Goal: Task Accomplishment & Management: Complete application form

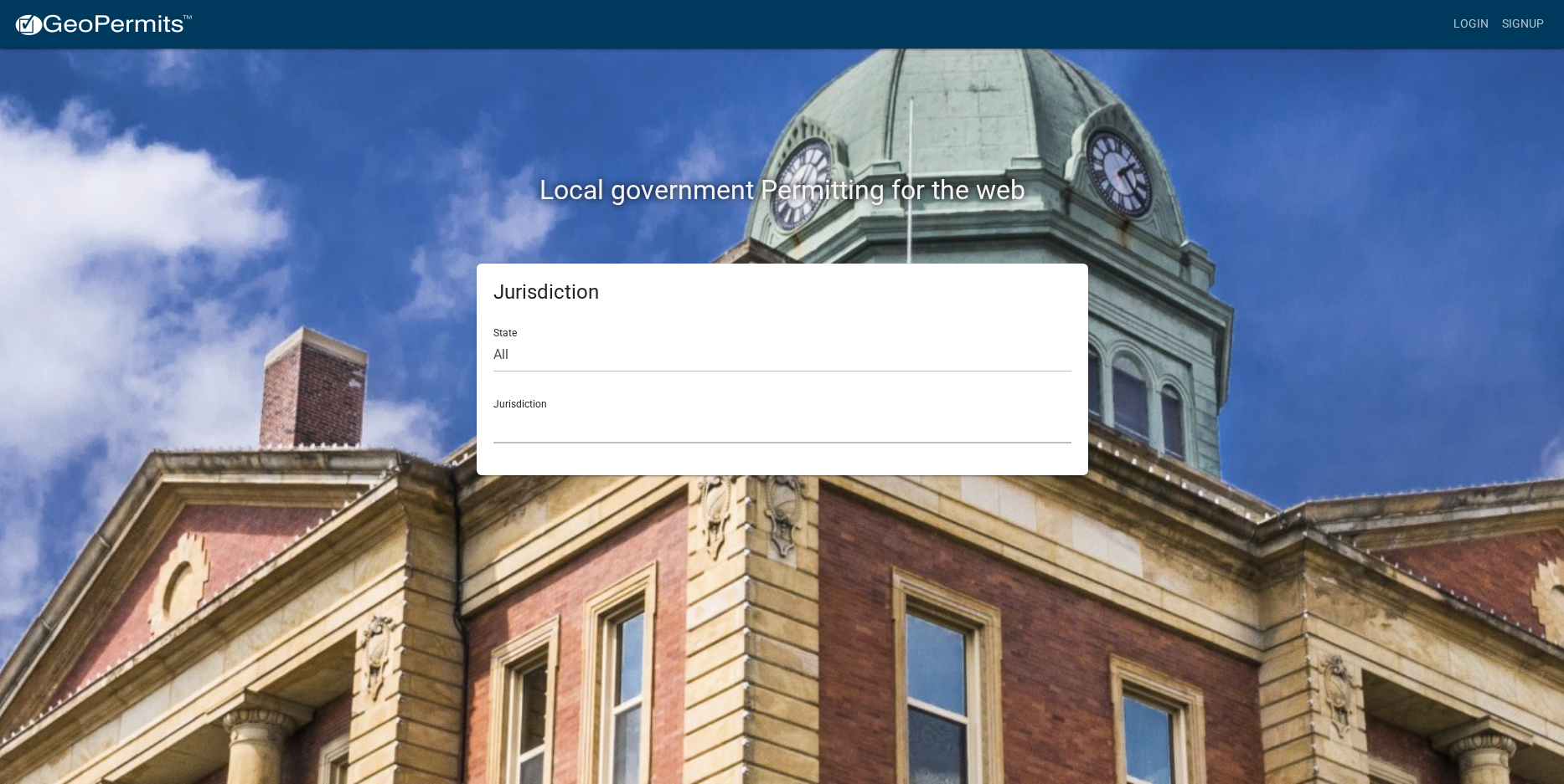
click at [550, 444] on select "[GEOGRAPHIC_DATA], [US_STATE] [GEOGRAPHIC_DATA], [US_STATE][PERSON_NAME][GEOGRA…" at bounding box center [782, 426] width 578 height 35
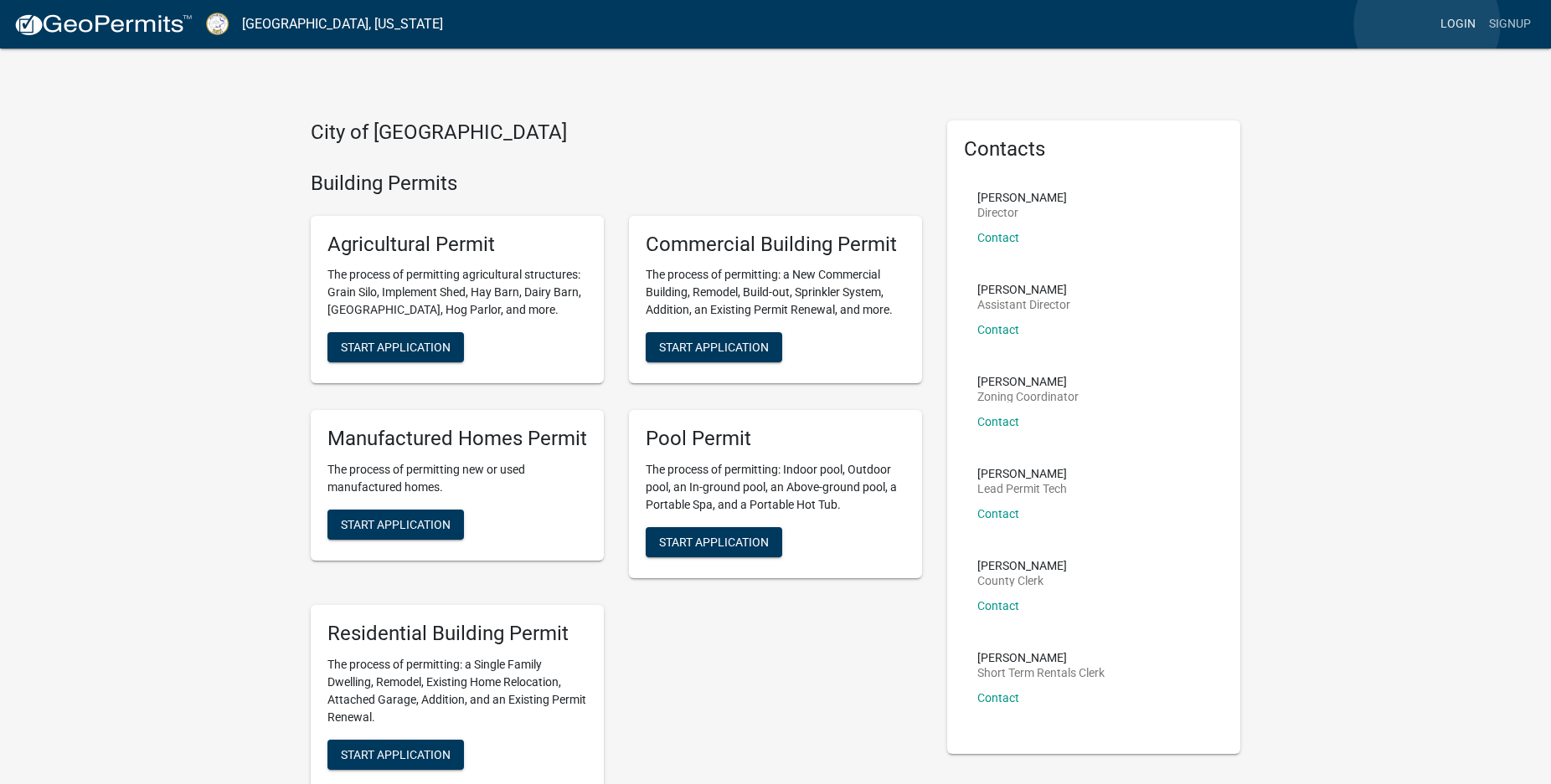
click at [1434, 25] on link "Login" at bounding box center [1458, 24] width 48 height 32
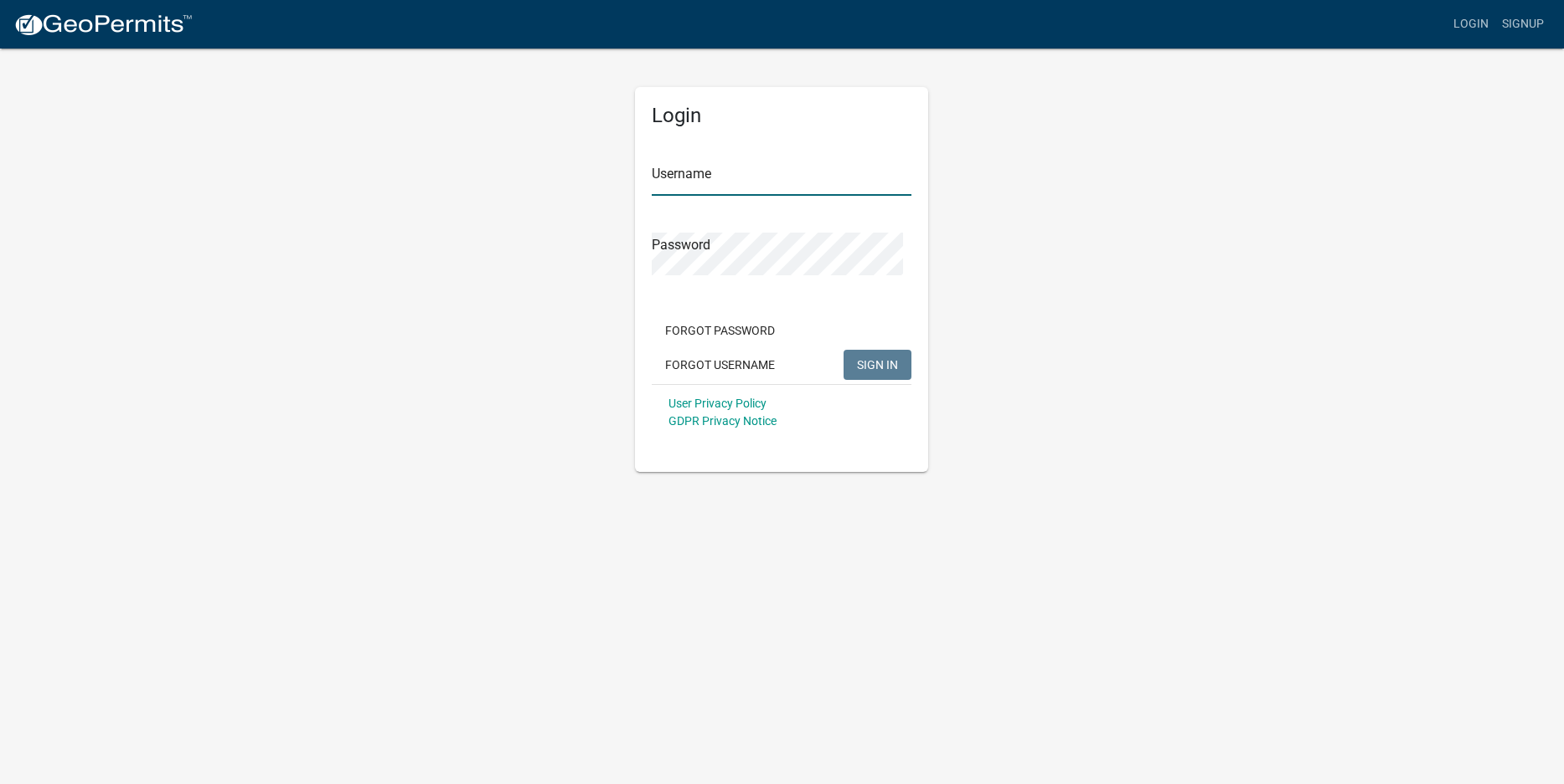
type input "RNewman3184"
click at [857, 371] on span "SIGN IN" at bounding box center [876, 365] width 41 height 14
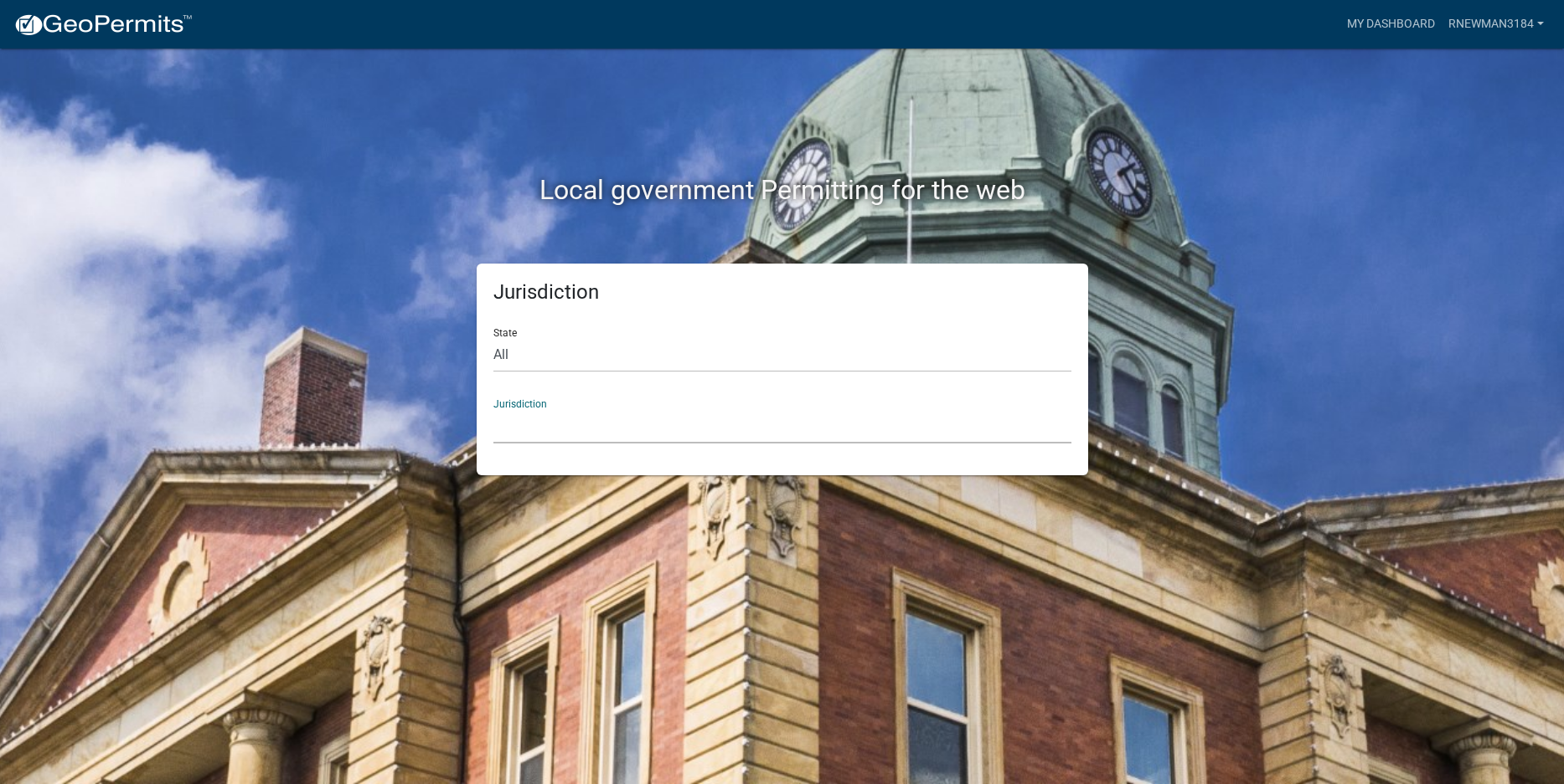
click at [598, 444] on select "[GEOGRAPHIC_DATA], [US_STATE] [GEOGRAPHIC_DATA], [US_STATE][PERSON_NAME][GEOGRA…" at bounding box center [782, 426] width 578 height 35
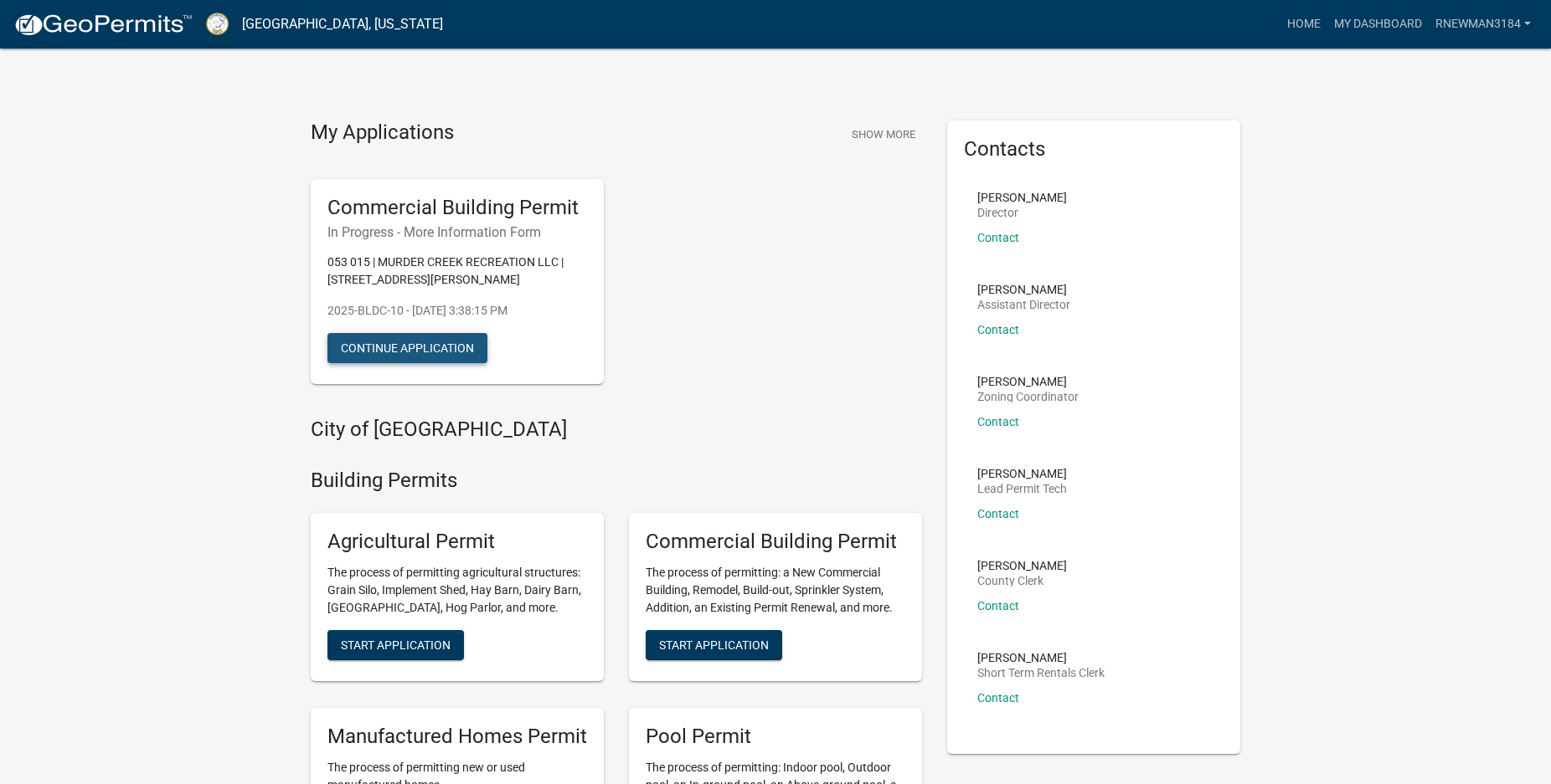
click at [486, 364] on button "Continue Application" at bounding box center [408, 348] width 160 height 30
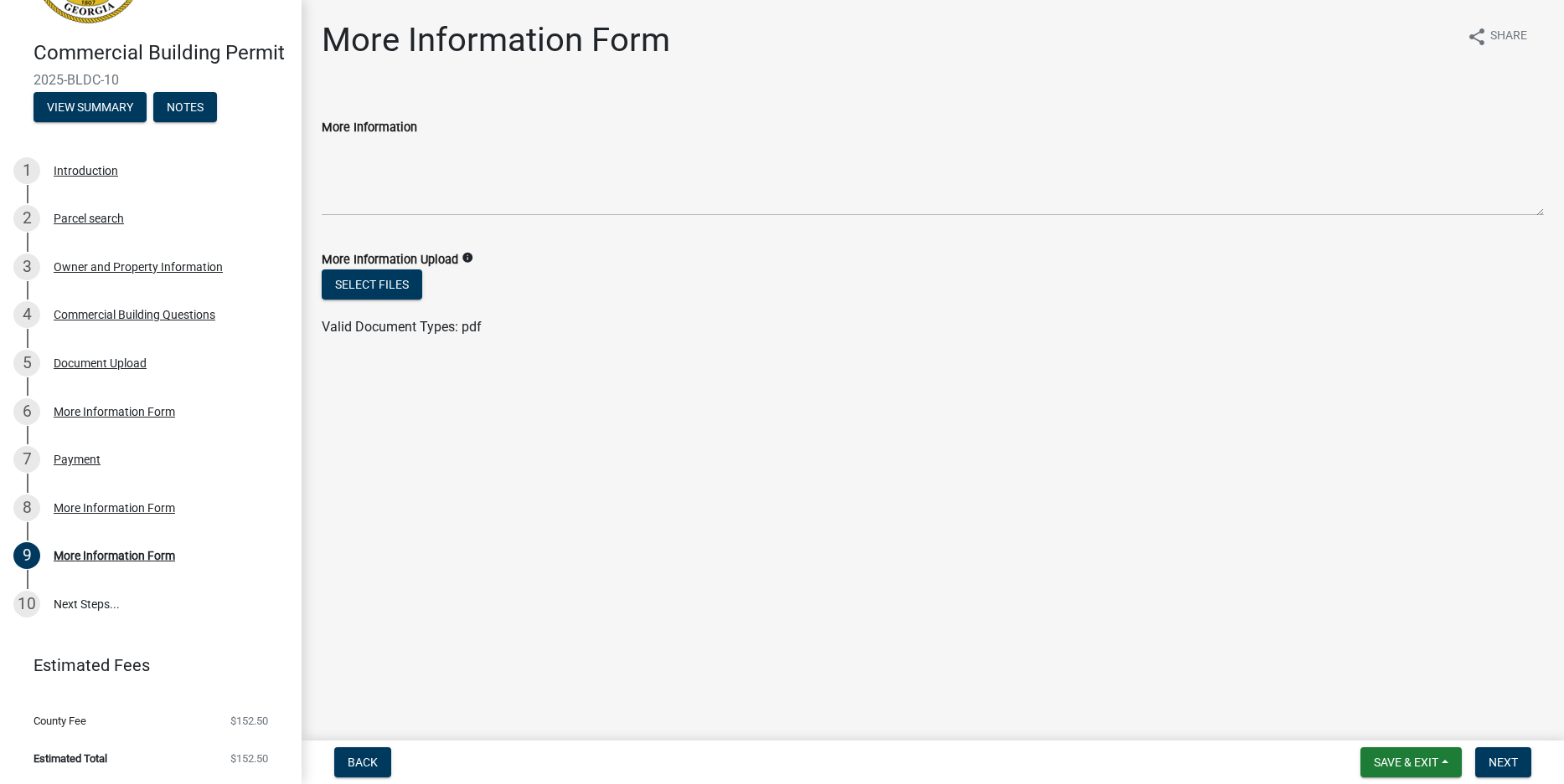
scroll to position [371, 0]
click at [111, 550] on div "More Information Form" at bounding box center [114, 556] width 122 height 12
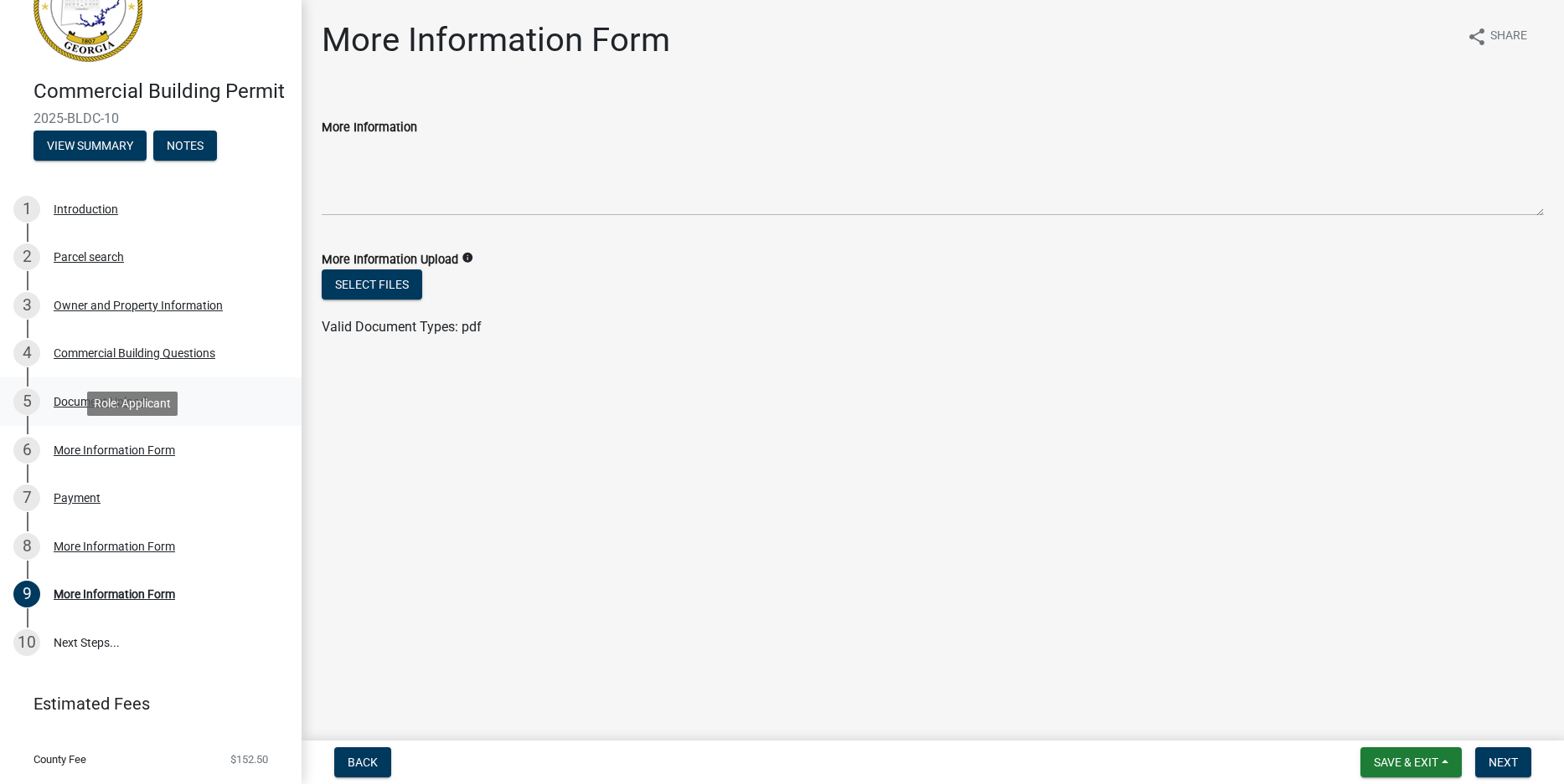
scroll to position [36, 0]
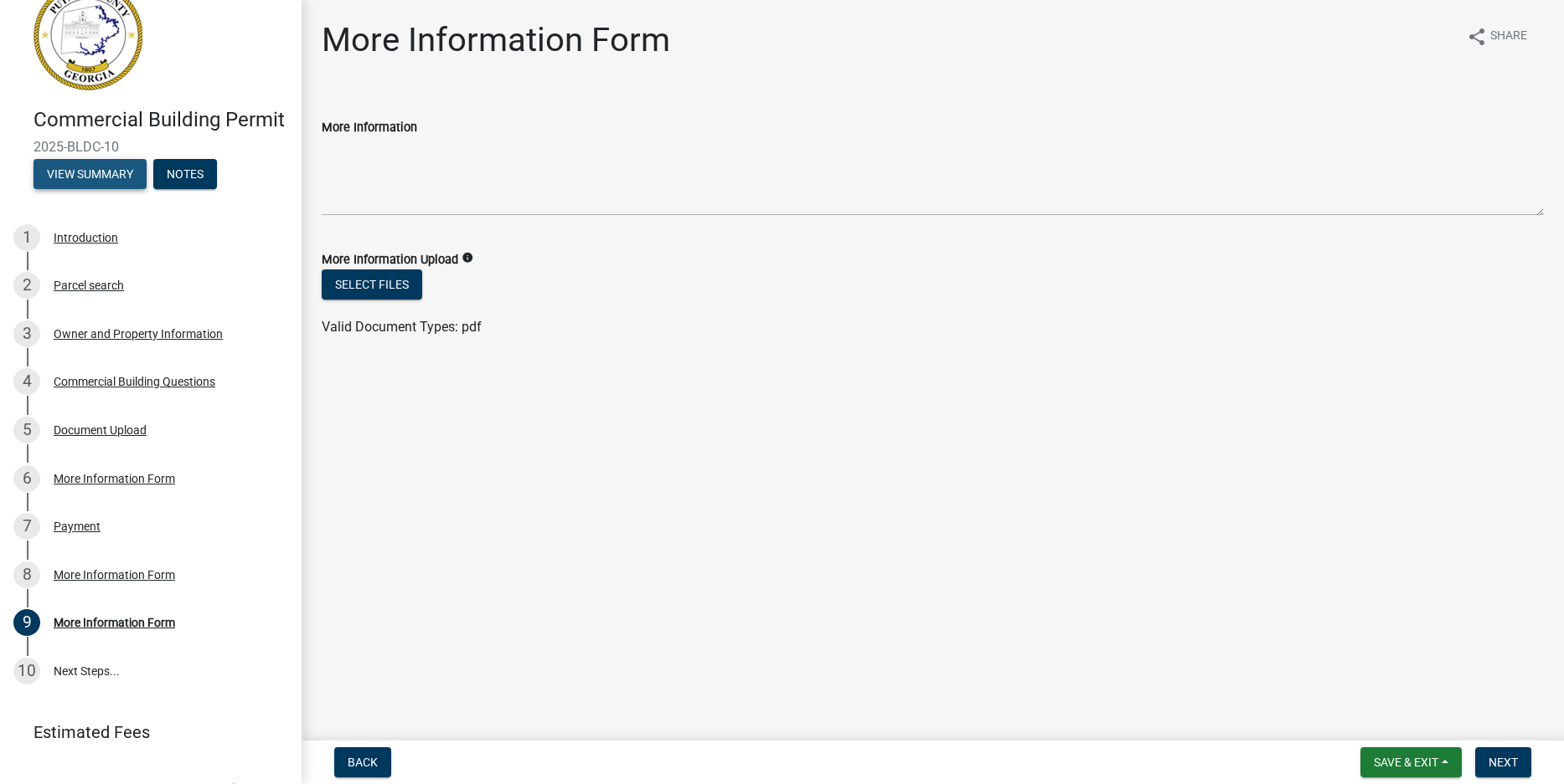
click at [123, 189] on button "View Summary" at bounding box center [90, 174] width 113 height 30
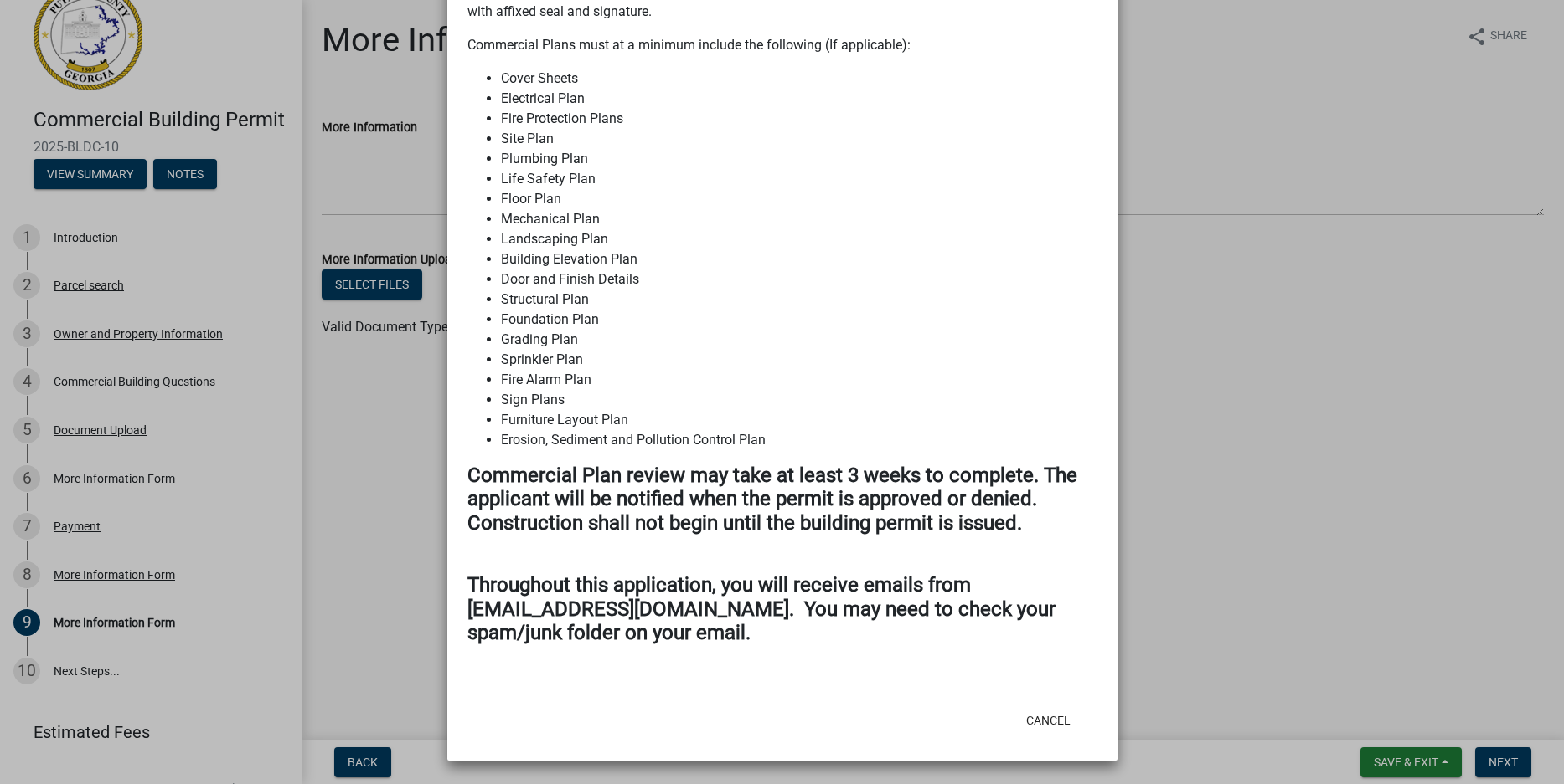
scroll to position [2510, 0]
click at [108, 279] on ngb-modal-window "Summary × Printer Friendly Introduction Parcel search Owner and Property Inform…" at bounding box center [782, 392] width 1564 height 784
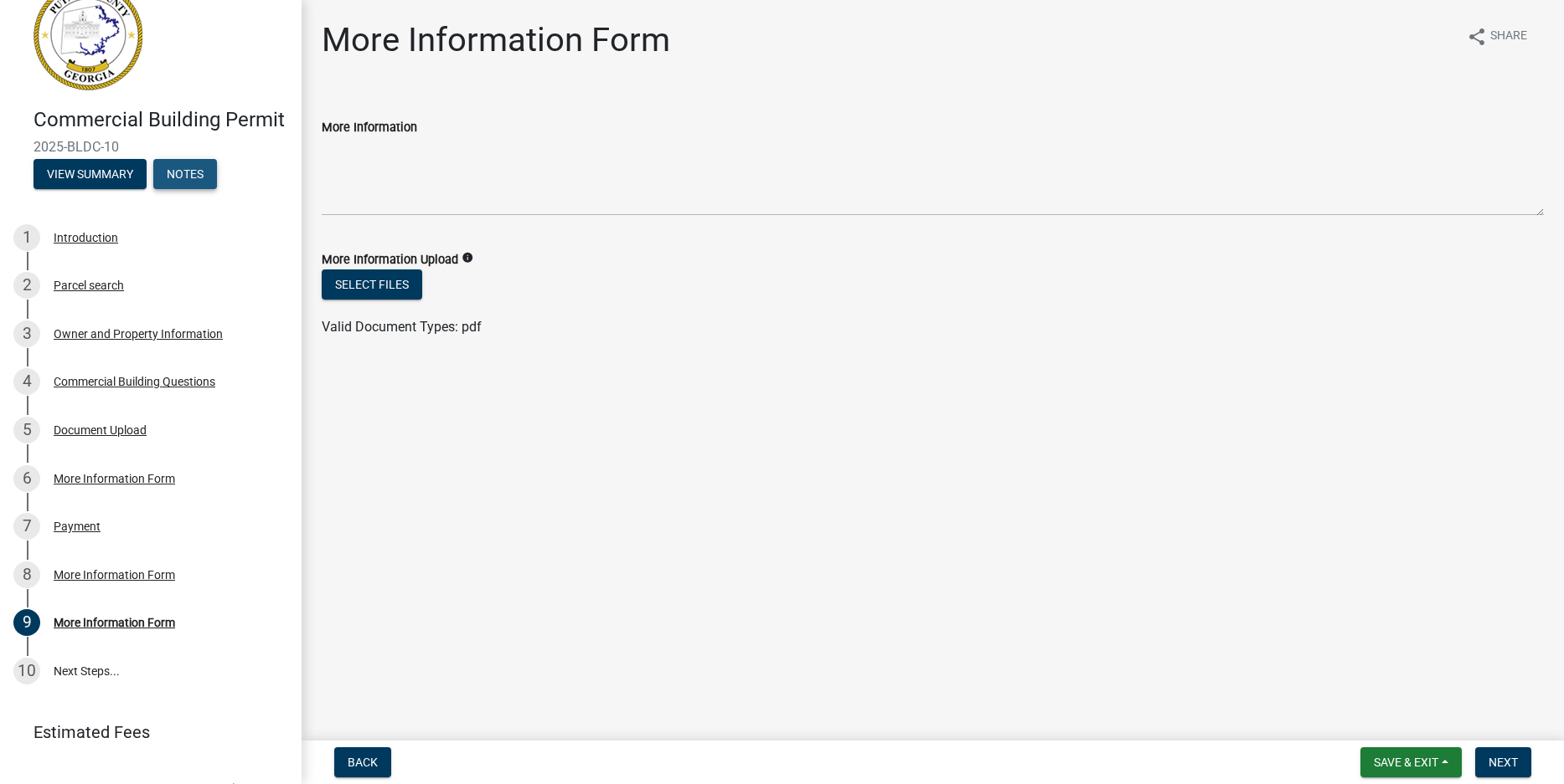
click at [153, 189] on button "Notes" at bounding box center [185, 174] width 63 height 30
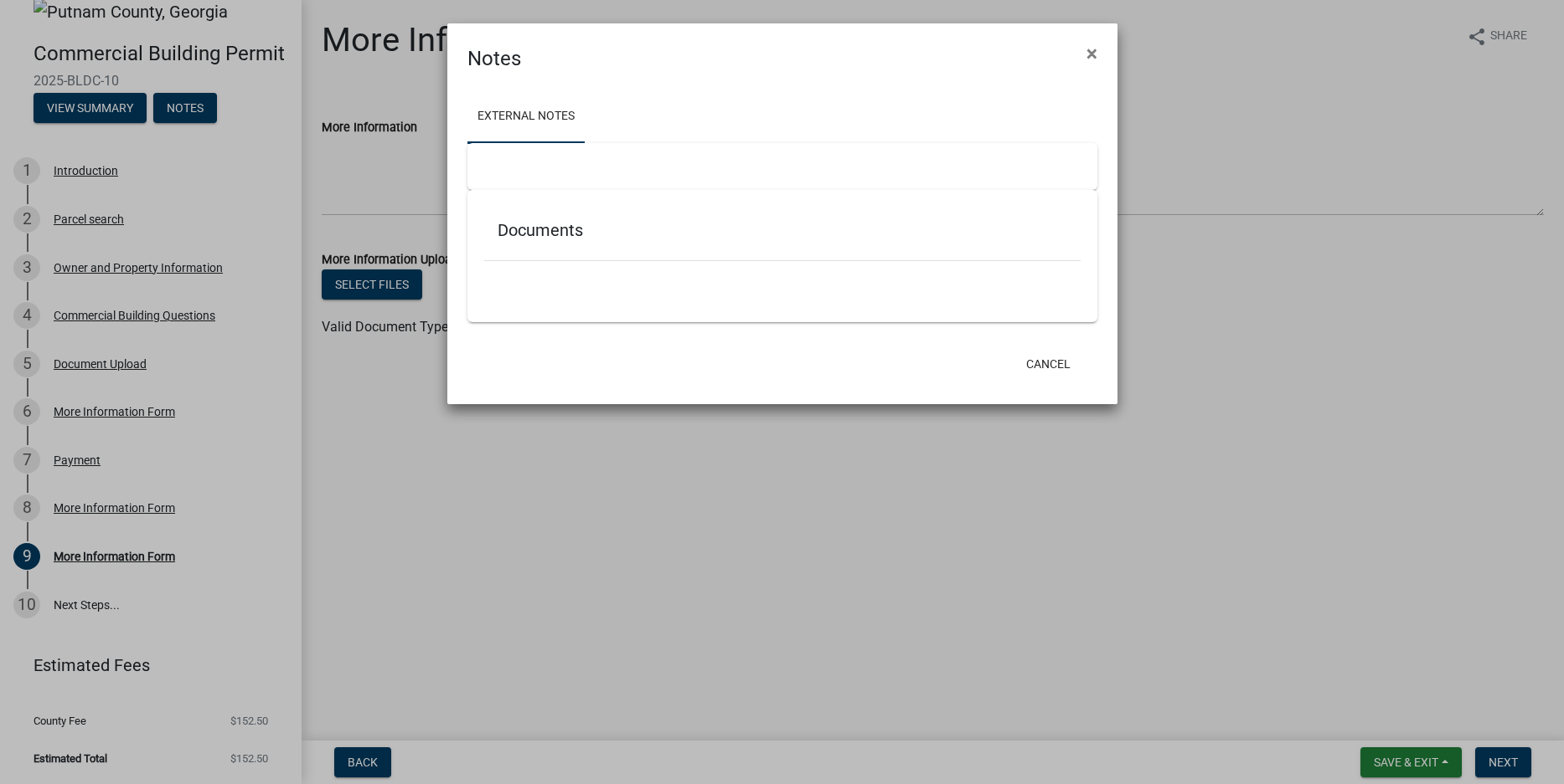
click at [554, 279] on div at bounding box center [782, 270] width 597 height 18
click at [513, 190] on div at bounding box center [782, 166] width 630 height 46
click at [1091, 57] on span "×" at bounding box center [1091, 53] width 11 height 24
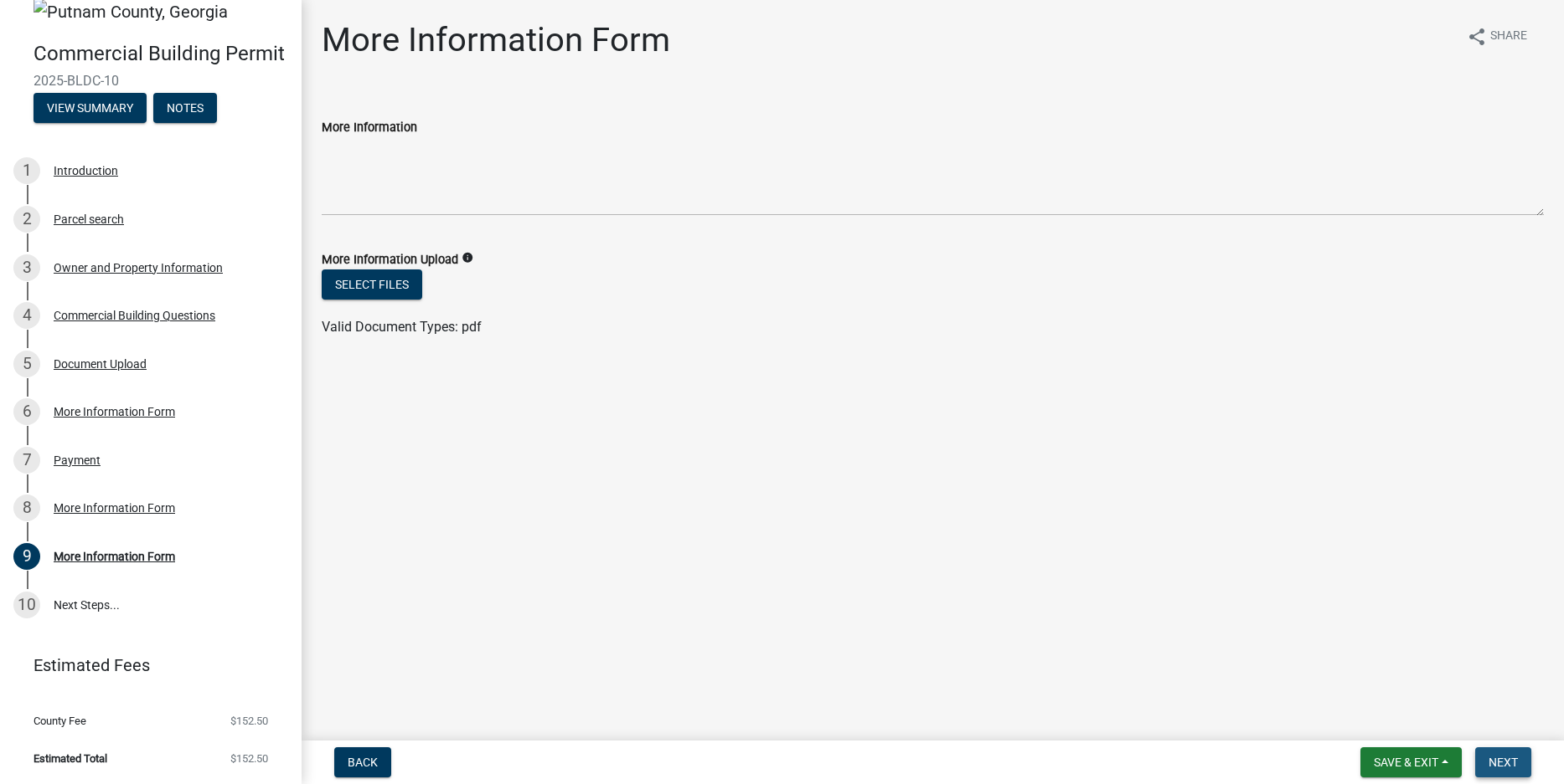
click at [1490, 756] on span "Next" at bounding box center [1504, 763] width 30 height 14
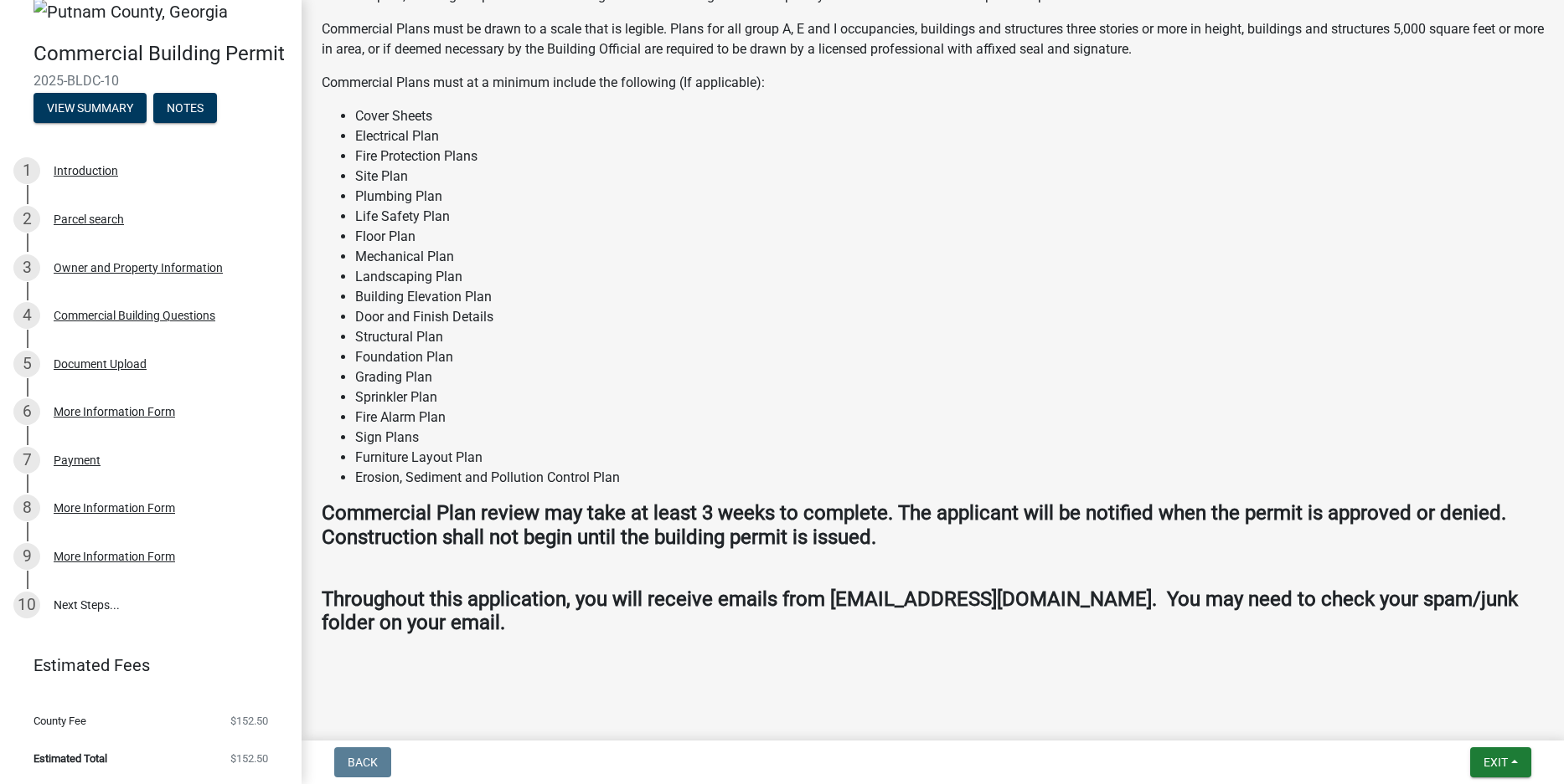
scroll to position [1388, 0]
click at [1486, 762] on span "Exit" at bounding box center [1496, 763] width 25 height 14
click at [1454, 706] on button "Save & Exit" at bounding box center [1464, 711] width 134 height 41
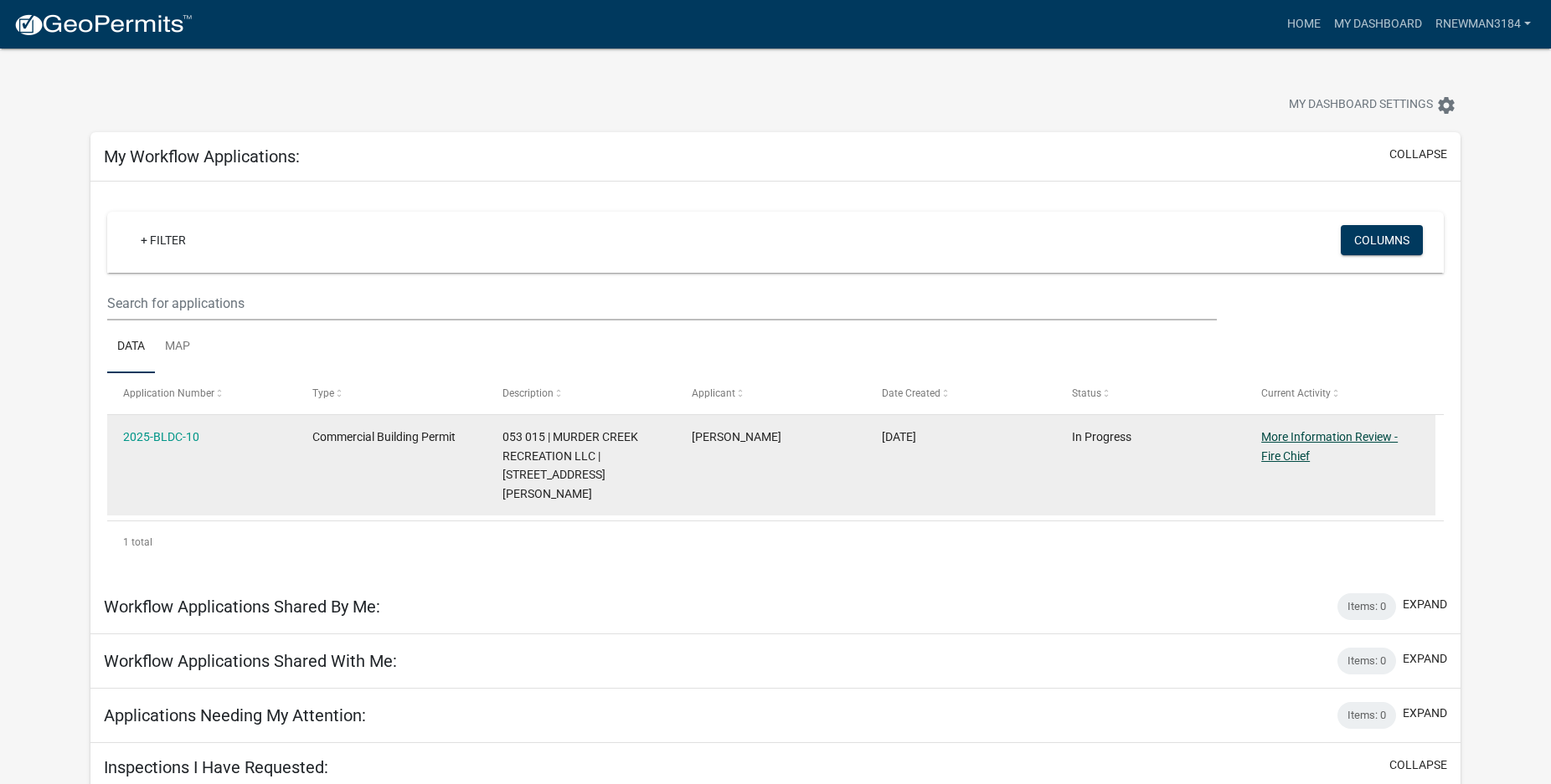
click at [1307, 463] on link "More Information Review - Fire Chief" at bounding box center [1329, 446] width 137 height 33
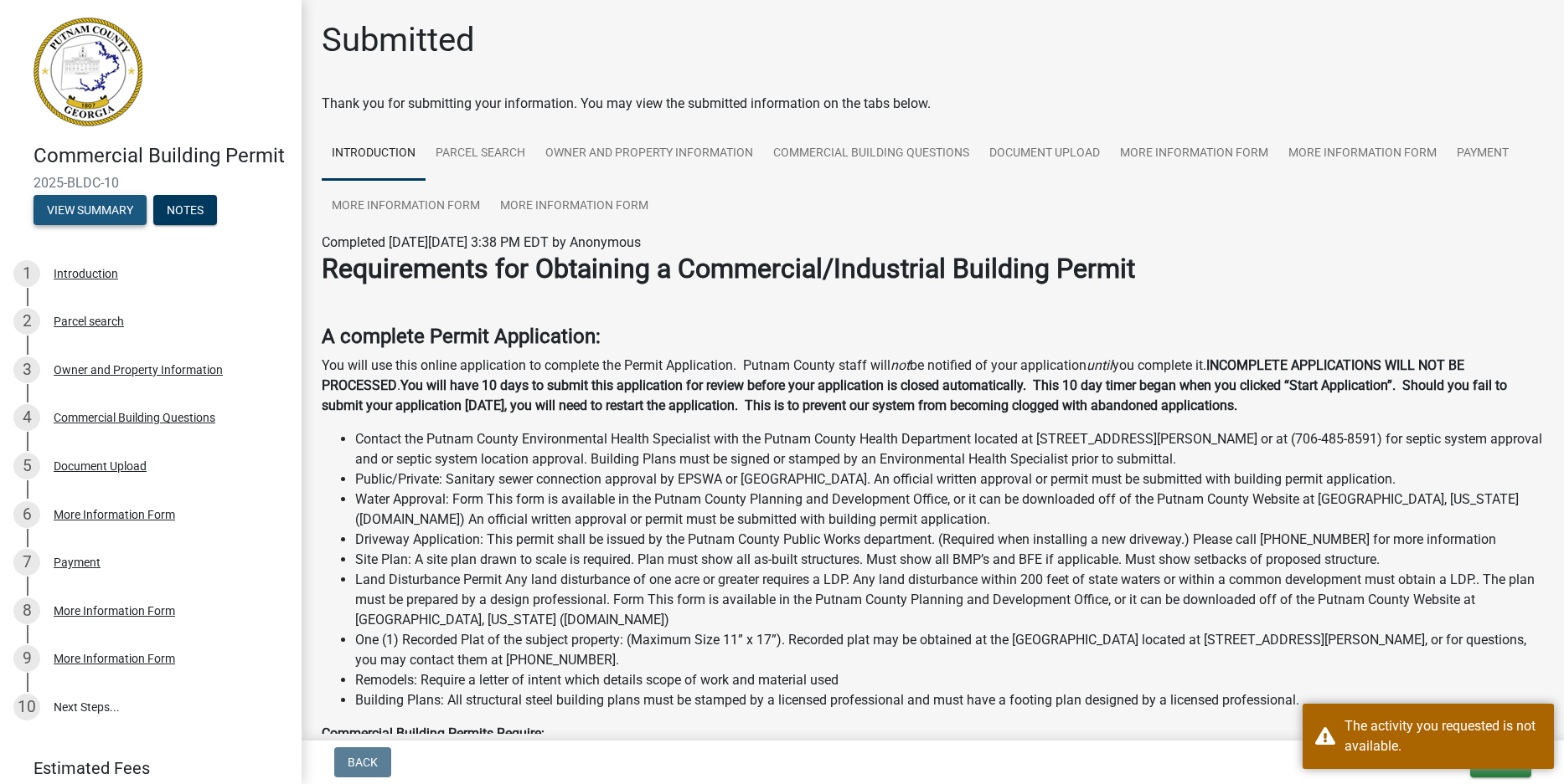
click at [128, 225] on button "View Summary" at bounding box center [90, 210] width 113 height 30
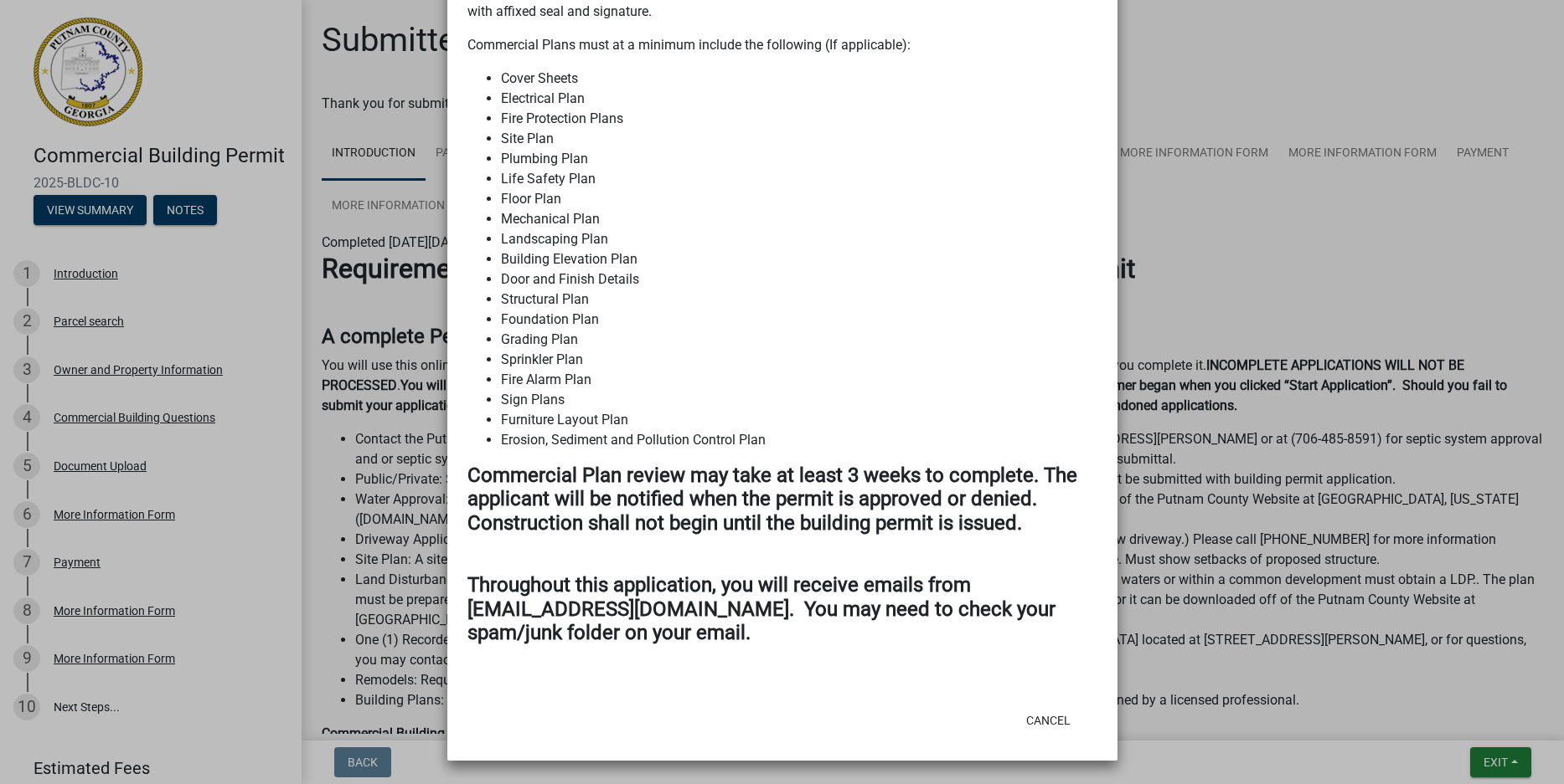
scroll to position [2510, 0]
click at [1036, 708] on button "Cancel" at bounding box center [1049, 721] width 71 height 30
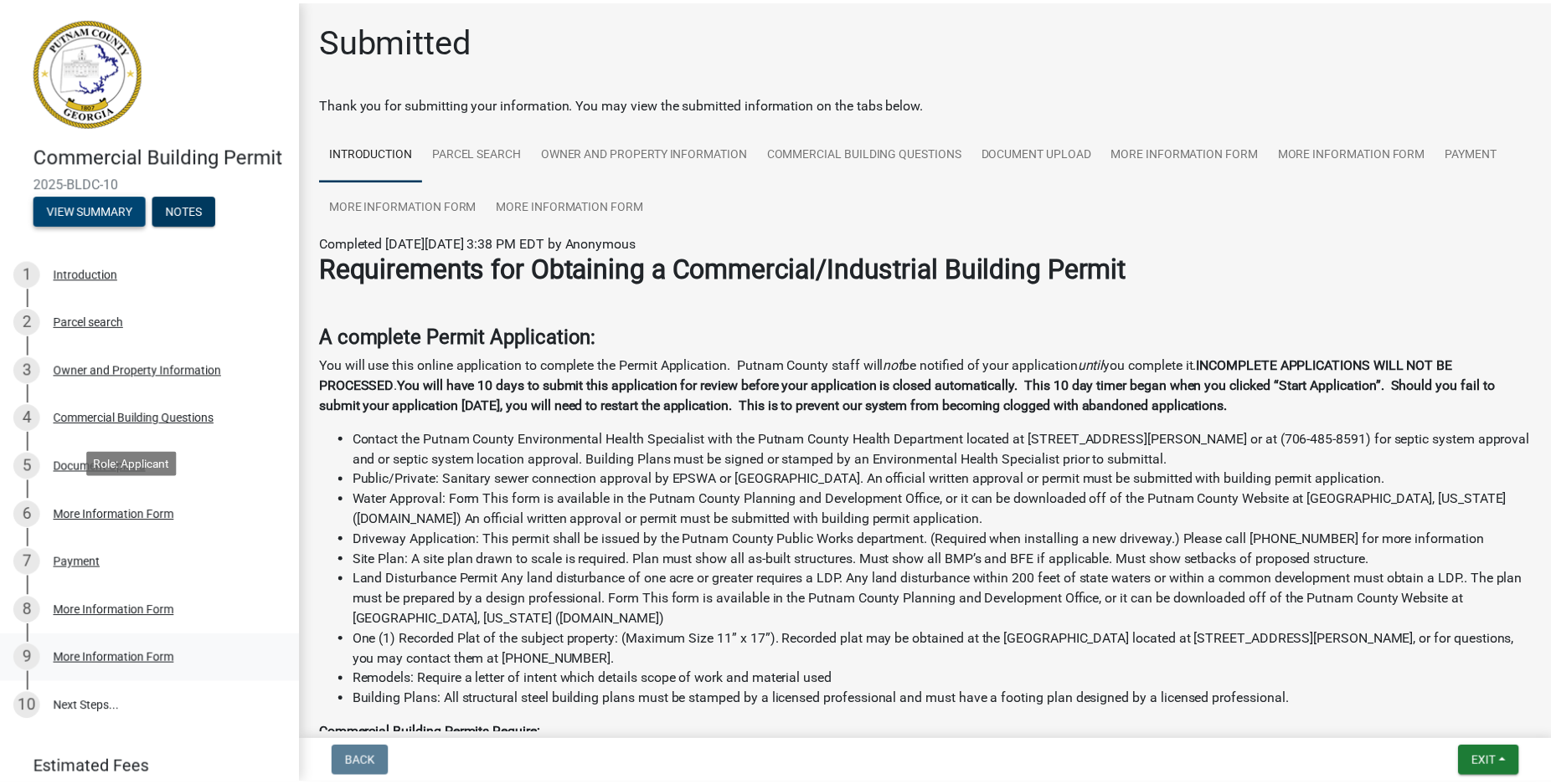
scroll to position [371, 0]
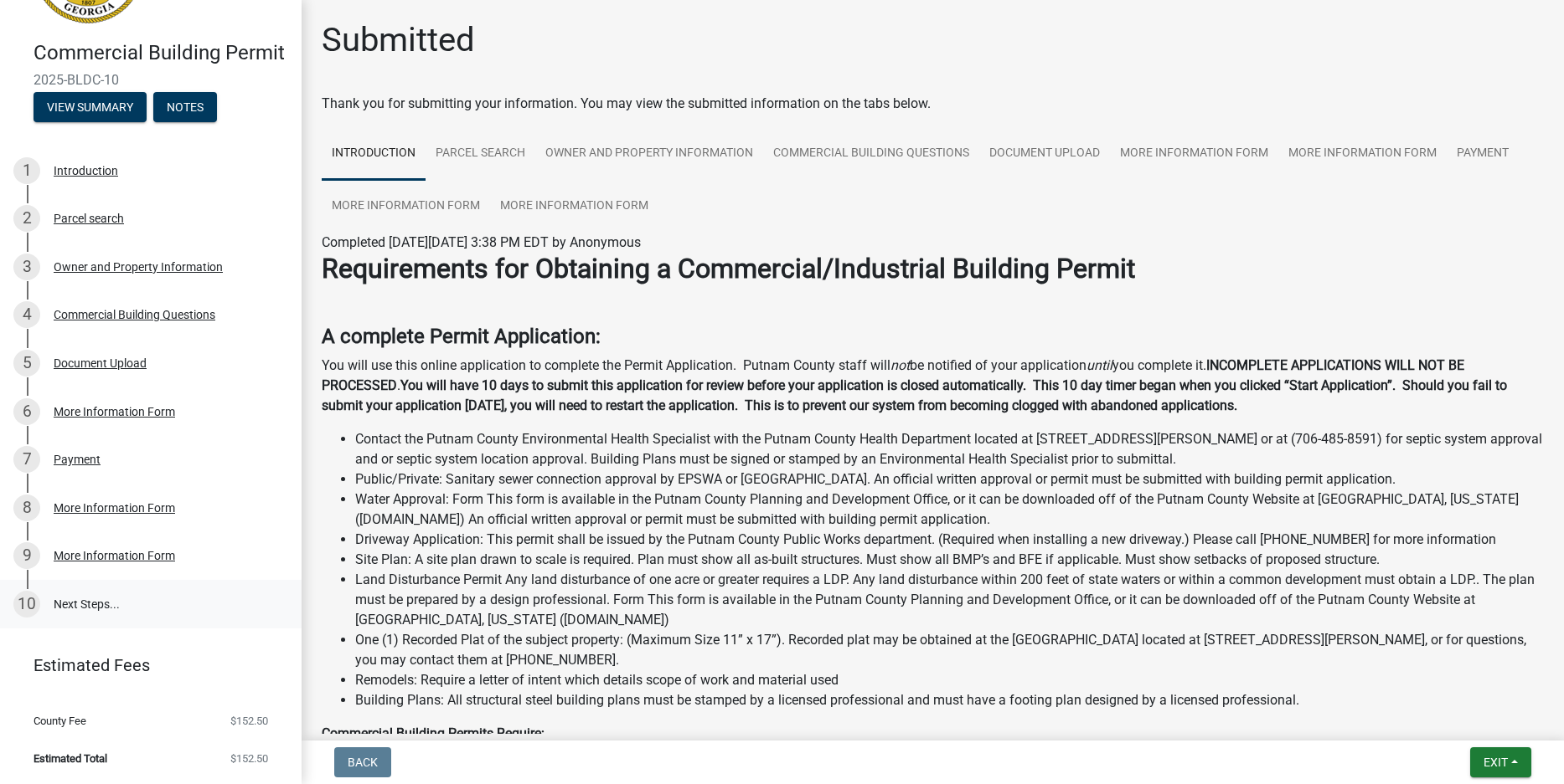
click at [123, 580] on link "10 Next Steps..." at bounding box center [150, 604] width 302 height 48
click at [124, 580] on link "10 Next Steps..." at bounding box center [150, 604] width 302 height 48
click at [1470, 757] on button "Exit" at bounding box center [1501, 762] width 61 height 30
click at [1424, 702] on button "Save & Exit" at bounding box center [1464, 711] width 134 height 41
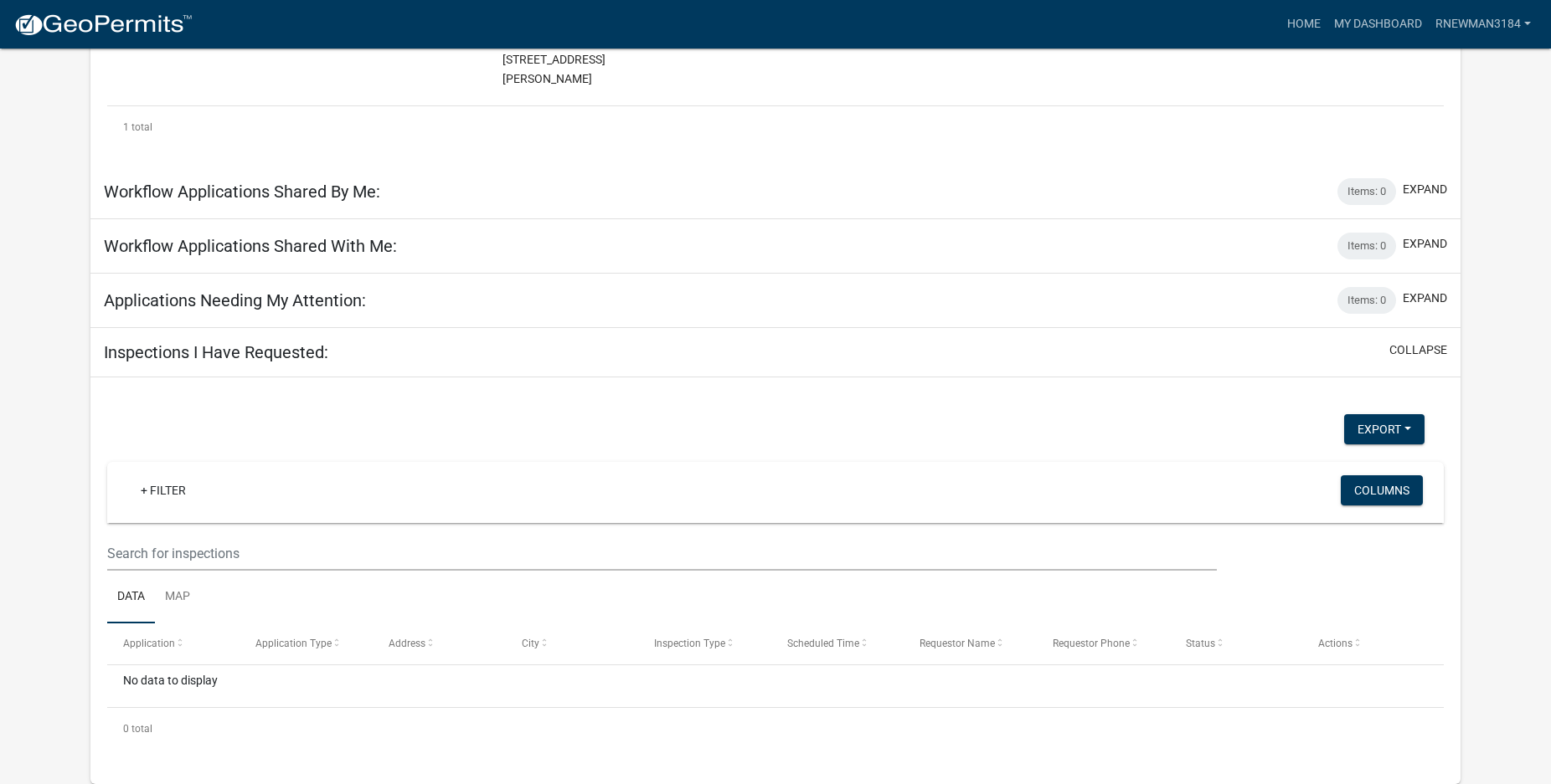
scroll to position [89, 0]
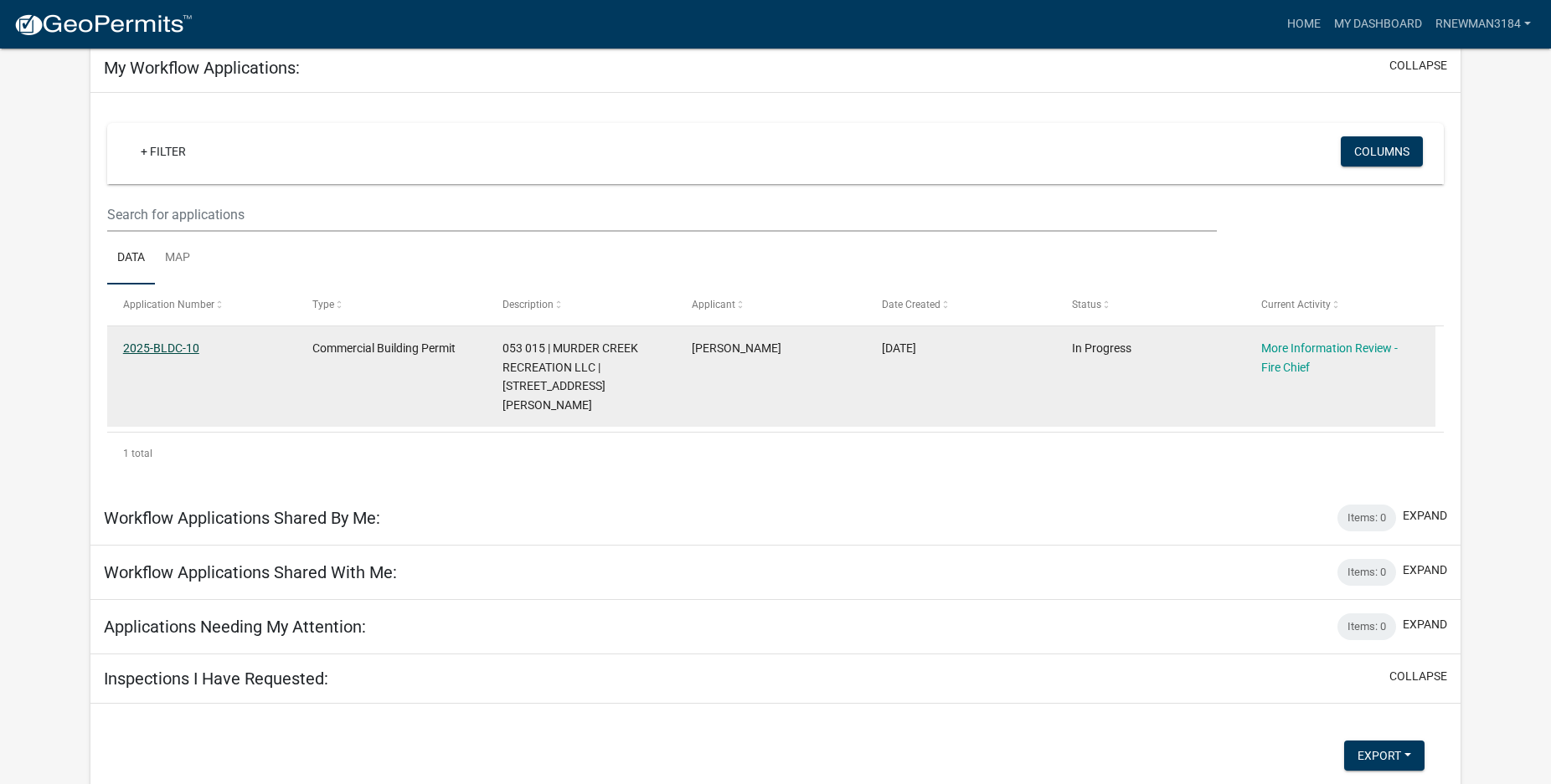
click at [171, 355] on link "2025-BLDC-10" at bounding box center [160, 349] width 76 height 14
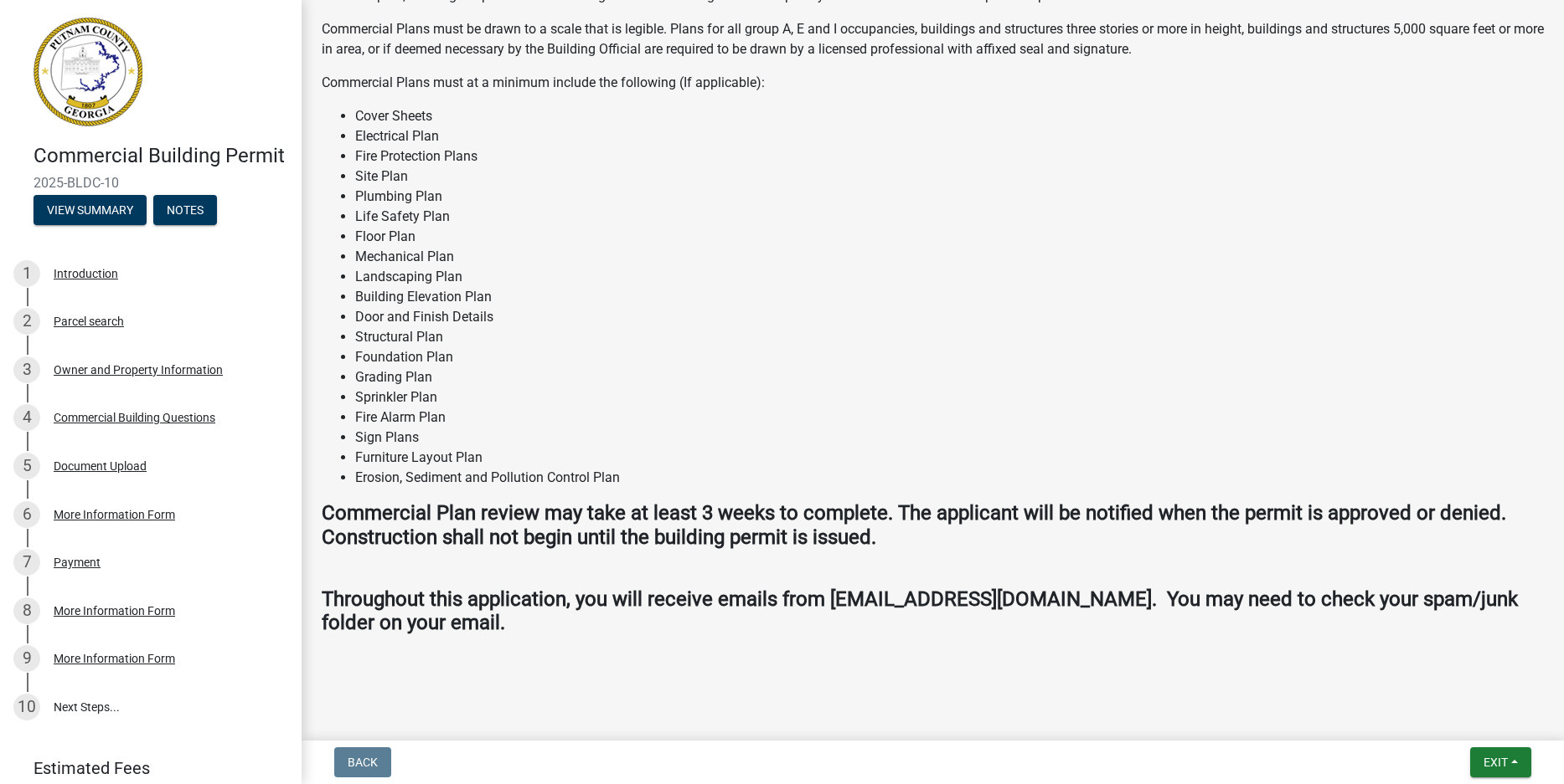
scroll to position [1388, 0]
click at [1484, 760] on span "Exit" at bounding box center [1496, 763] width 25 height 14
